Goal: Transaction & Acquisition: Purchase product/service

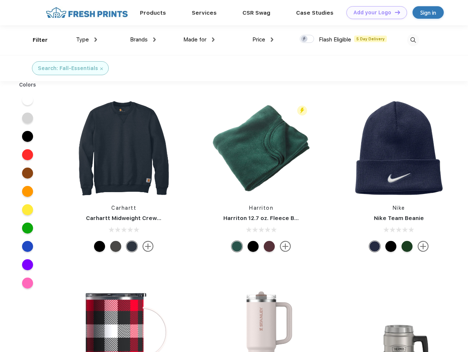
scroll to position [0, 0]
click at [374, 12] on link "Add your Logo Design Tool" at bounding box center [376, 12] width 61 height 13
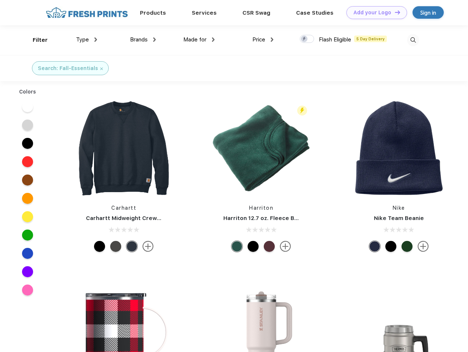
click at [0, 0] on div "Design Tool" at bounding box center [0, 0] width 0 height 0
click at [394, 12] on link "Add your Logo Design Tool" at bounding box center [376, 12] width 61 height 13
click at [35, 40] on div "Filter" at bounding box center [40, 40] width 15 height 8
click at [87, 40] on span "Type" at bounding box center [82, 39] width 13 height 7
click at [143, 40] on span "Brands" at bounding box center [139, 39] width 18 height 7
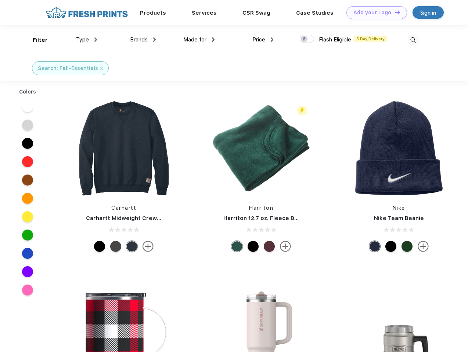
click at [199, 40] on span "Made for" at bounding box center [194, 39] width 23 height 7
click at [263, 40] on span "Price" at bounding box center [258, 39] width 13 height 7
click at [307, 39] on div at bounding box center [307, 39] width 14 height 8
click at [304, 39] on input "checkbox" at bounding box center [302, 37] width 5 height 5
click at [413, 40] on img at bounding box center [413, 40] width 12 height 12
